Goal: Find specific page/section: Find specific page/section

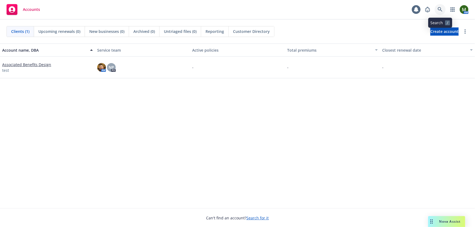
click at [441, 13] on link at bounding box center [440, 9] width 11 height 11
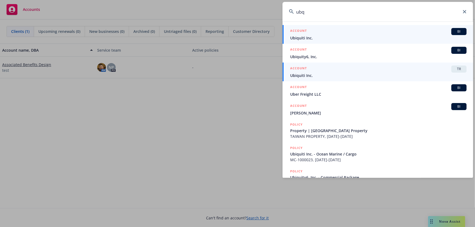
type input "ubq"
click at [353, 74] on span "Ubiquiti Inc." at bounding box center [378, 76] width 176 height 6
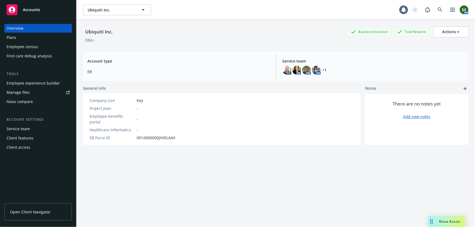
click at [33, 37] on div "Plans" at bounding box center [38, 37] width 63 height 9
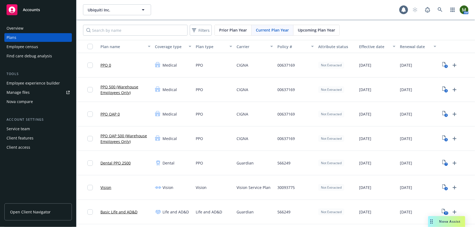
click at [44, 82] on div "Employee experience builder" at bounding box center [33, 83] width 53 height 9
click at [310, 31] on span "Upcoming Plan Year" at bounding box center [316, 30] width 37 height 6
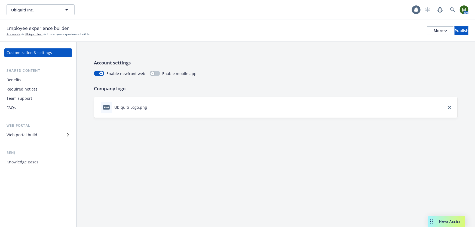
click at [36, 78] on div "Benefits" at bounding box center [38, 80] width 63 height 9
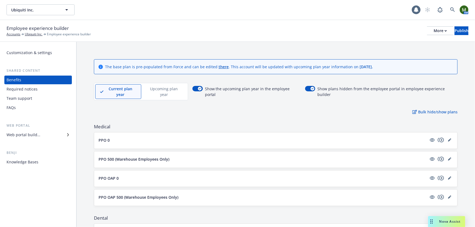
click at [158, 87] on p "Upcoming plan year" at bounding box center [164, 91] width 36 height 11
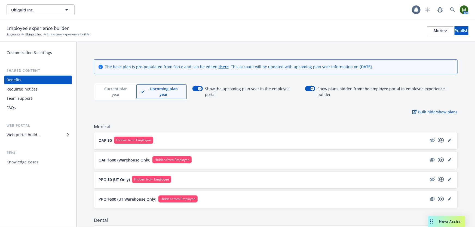
click at [122, 85] on div "Current plan year" at bounding box center [115, 91] width 41 height 15
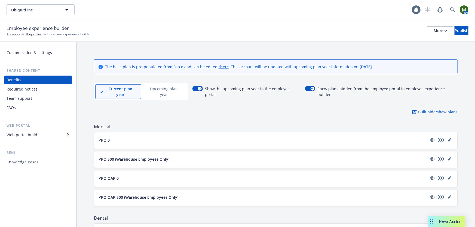
click at [159, 86] on p "Upcoming plan year" at bounding box center [164, 91] width 36 height 11
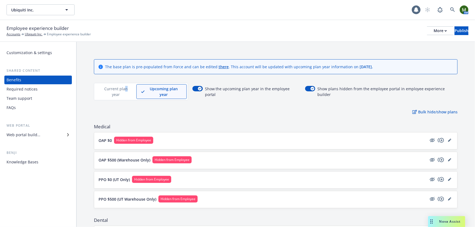
click at [121, 86] on p "Current plan year" at bounding box center [116, 91] width 32 height 11
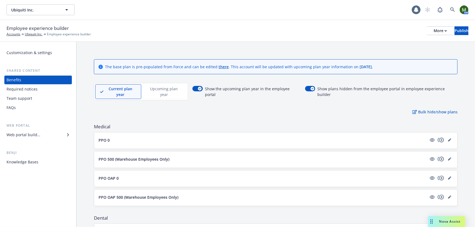
click at [160, 88] on p "Upcoming plan year" at bounding box center [164, 91] width 36 height 11
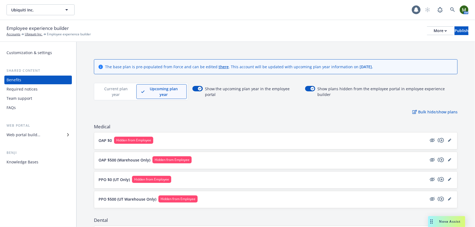
click at [114, 88] on p "Current plan year" at bounding box center [116, 91] width 32 height 11
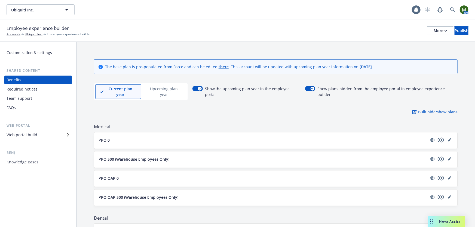
click at [151, 87] on p "Upcoming plan year" at bounding box center [164, 91] width 36 height 11
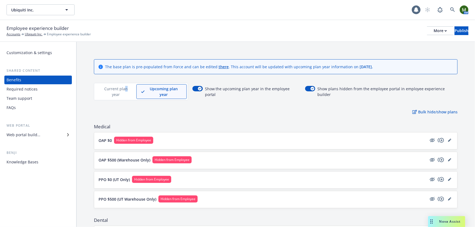
click at [121, 87] on p "Current plan year" at bounding box center [116, 91] width 32 height 11
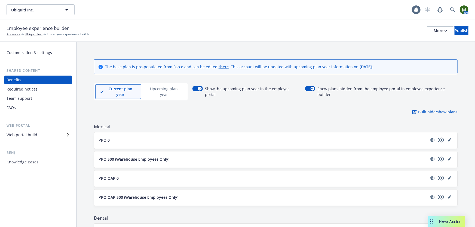
click at [148, 86] on p "Upcoming plan year" at bounding box center [164, 91] width 36 height 11
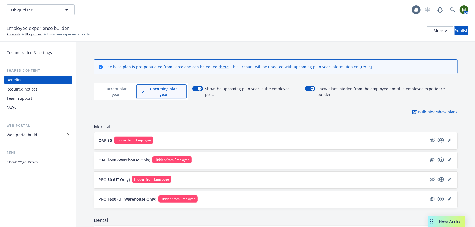
click at [115, 86] on p "Current plan year" at bounding box center [116, 91] width 32 height 11
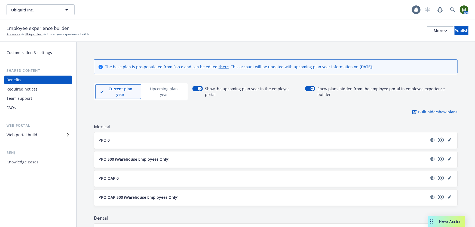
click at [158, 87] on p "Upcoming plan year" at bounding box center [164, 91] width 36 height 11
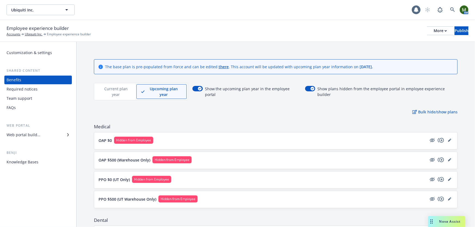
click at [116, 87] on p "Current plan year" at bounding box center [116, 91] width 32 height 11
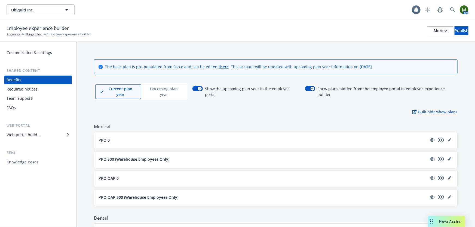
click at [60, 136] on div "Web portal builder" at bounding box center [38, 135] width 63 height 9
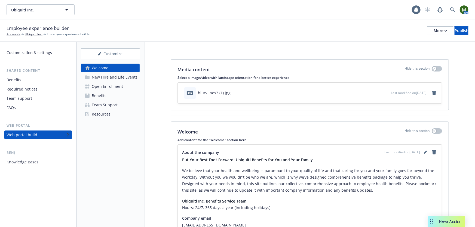
click at [108, 85] on div "Open Enrollment" at bounding box center [107, 86] width 31 height 9
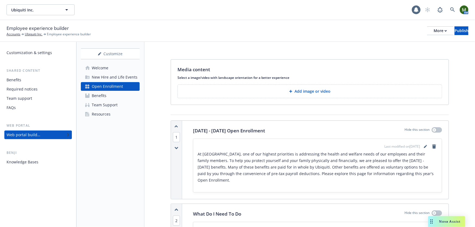
click at [102, 71] on div "Welcome" at bounding box center [100, 68] width 17 height 9
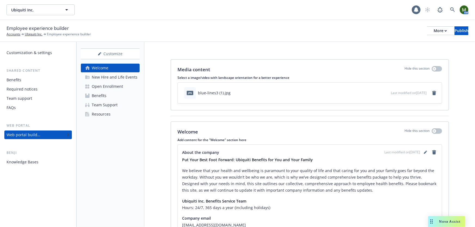
click at [106, 96] on link "Benefits" at bounding box center [110, 95] width 59 height 9
